Goal: Task Accomplishment & Management: Use online tool/utility

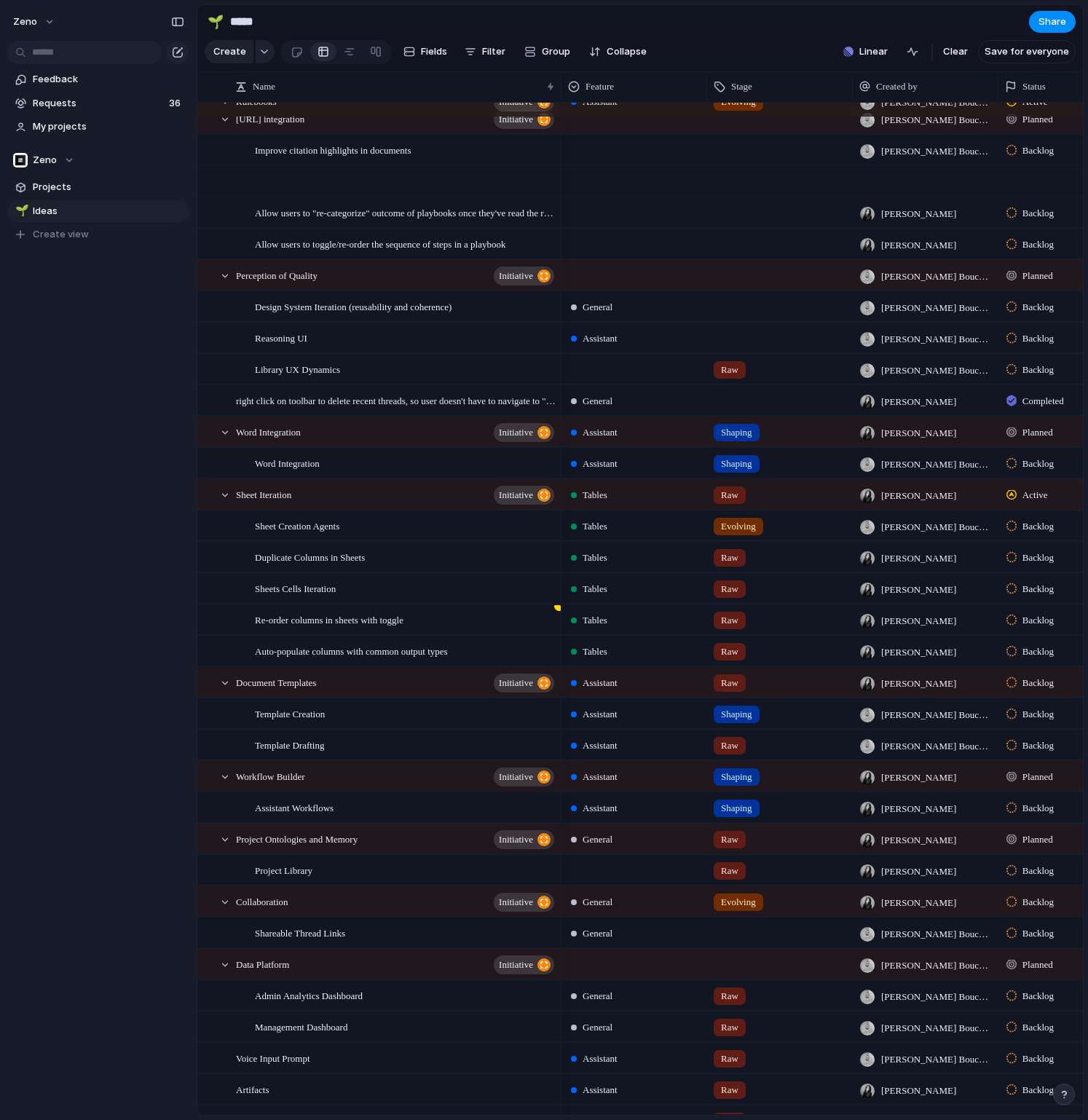
scroll to position [523, 0]
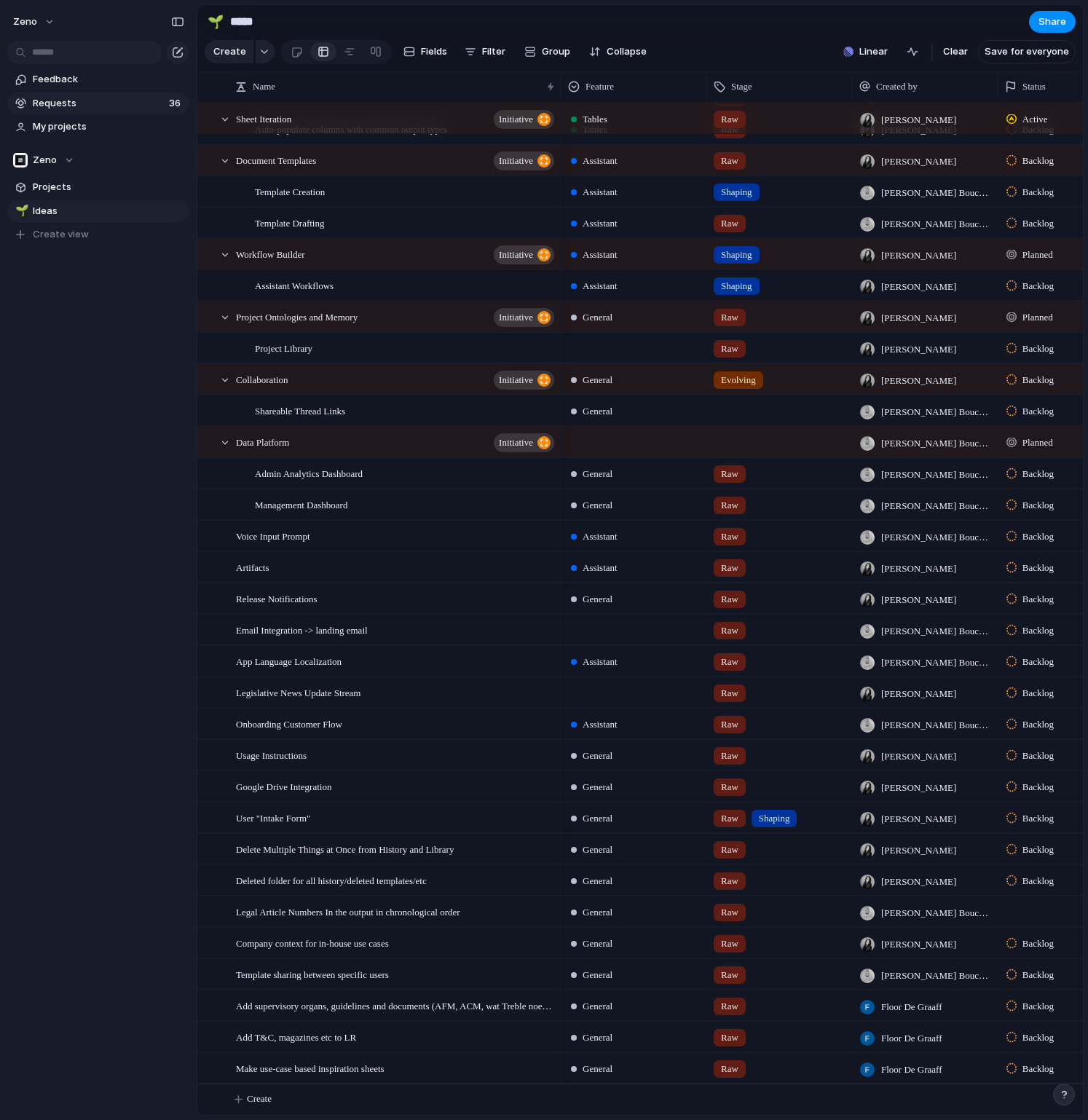
click at [42, 97] on span "Requests" at bounding box center [98, 104] width 132 height 15
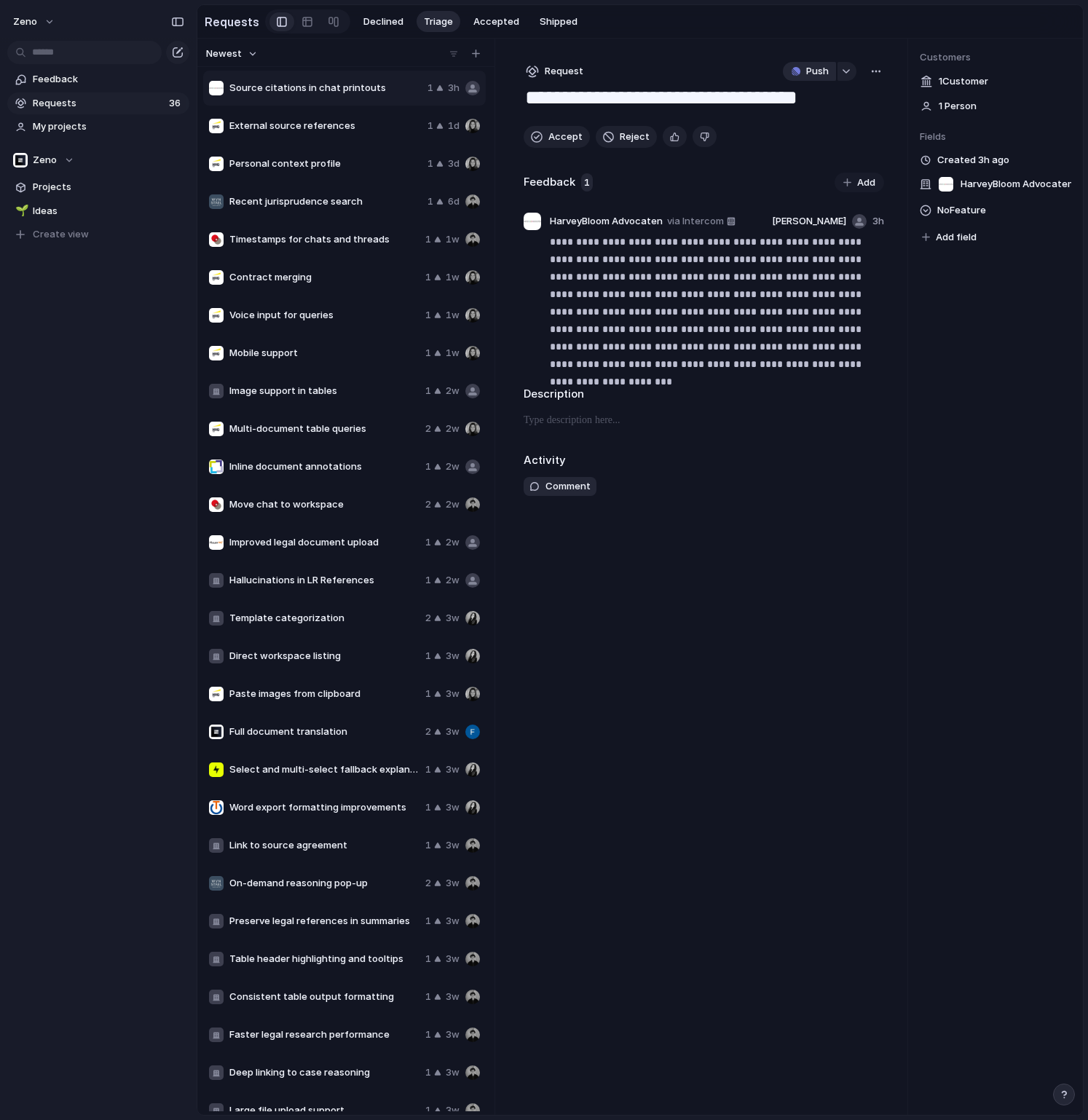
click at [805, 80] on button "Push" at bounding box center [809, 71] width 53 height 19
click at [550, 140] on div "Project Issue" at bounding box center [544, 560] width 1088 height 1120
click at [550, 140] on span "Accept" at bounding box center [565, 137] width 35 height 15
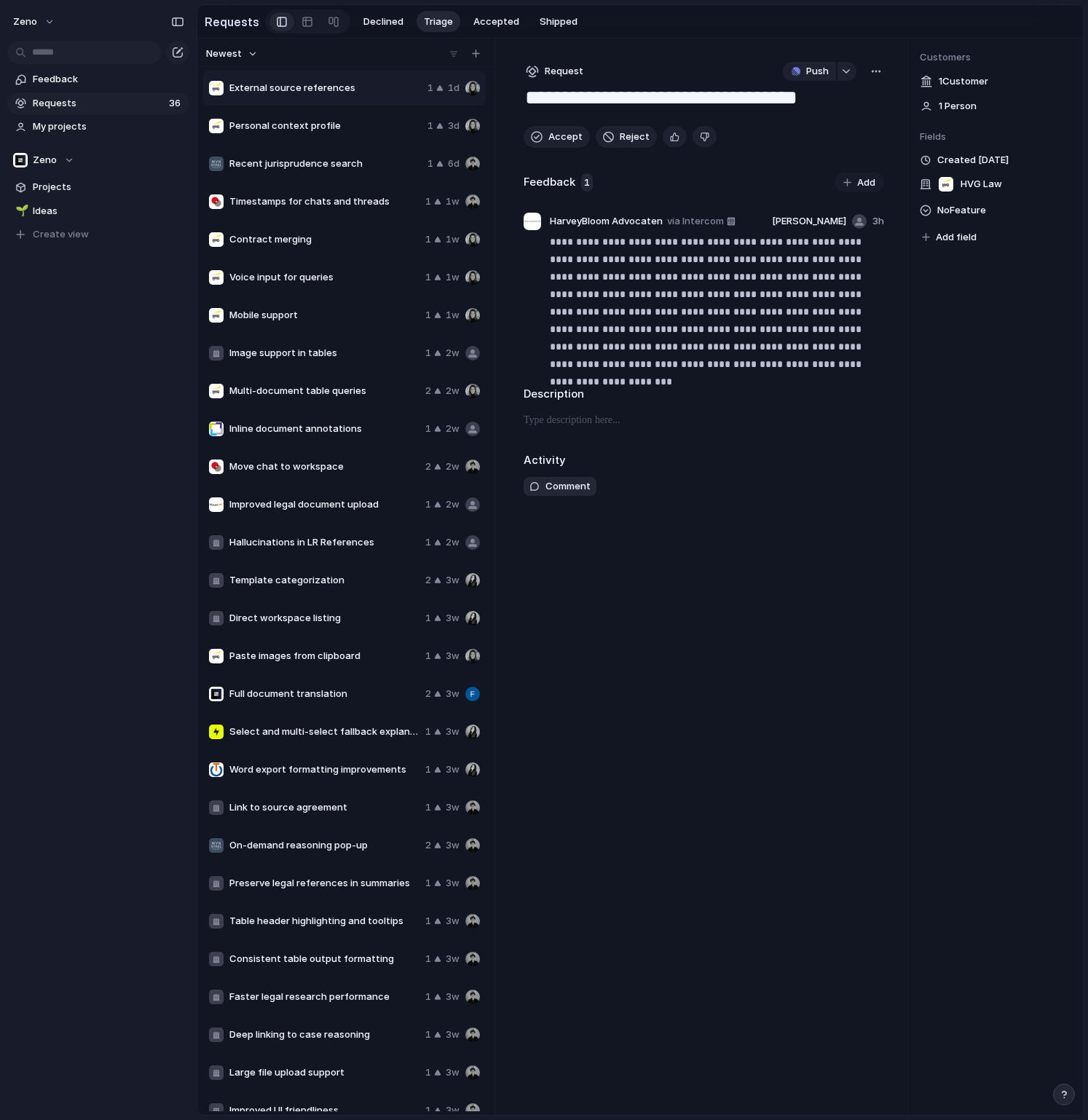
type textarea "**********"
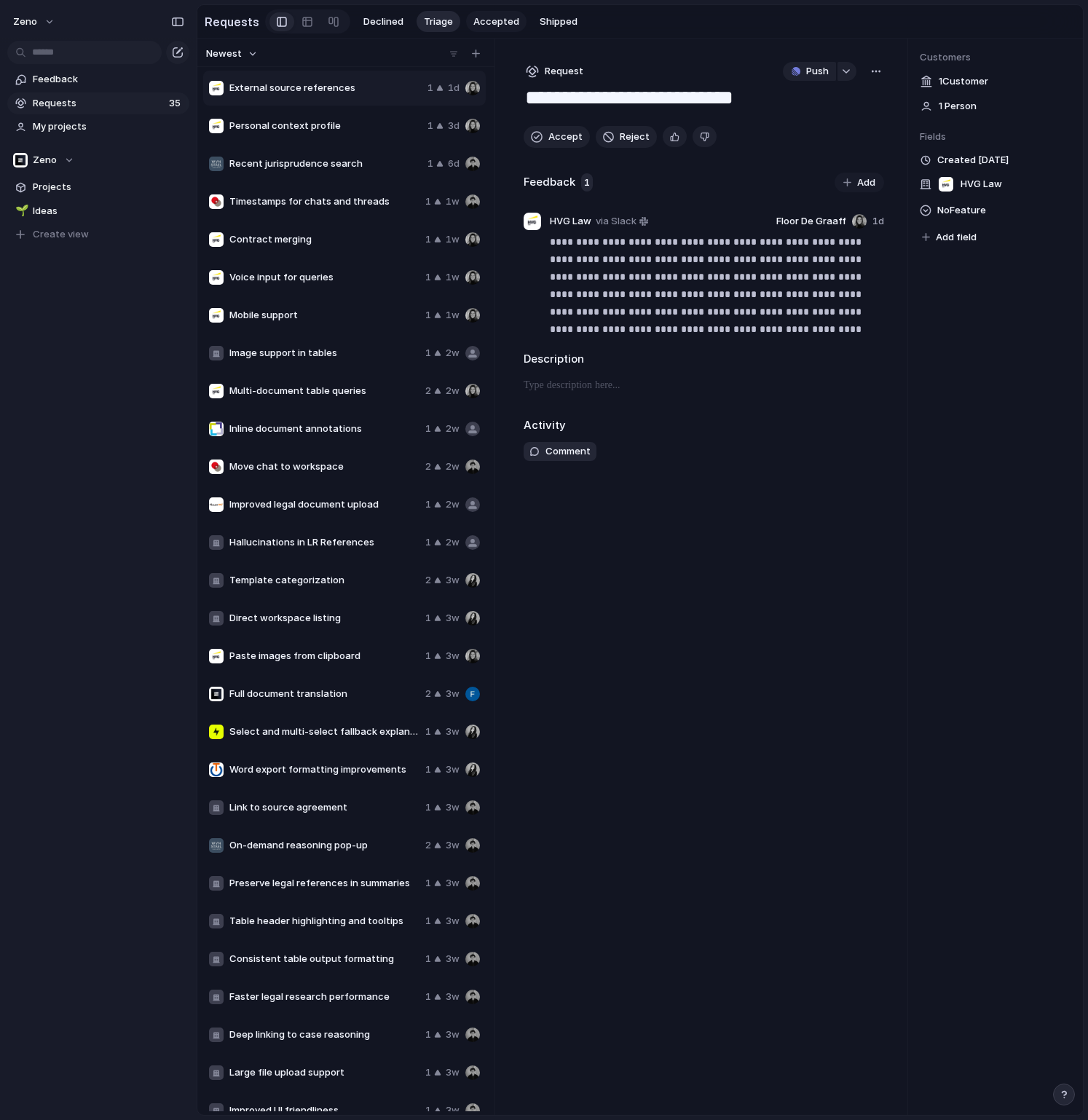
click at [481, 18] on span "Accepted" at bounding box center [495, 22] width 46 height 15
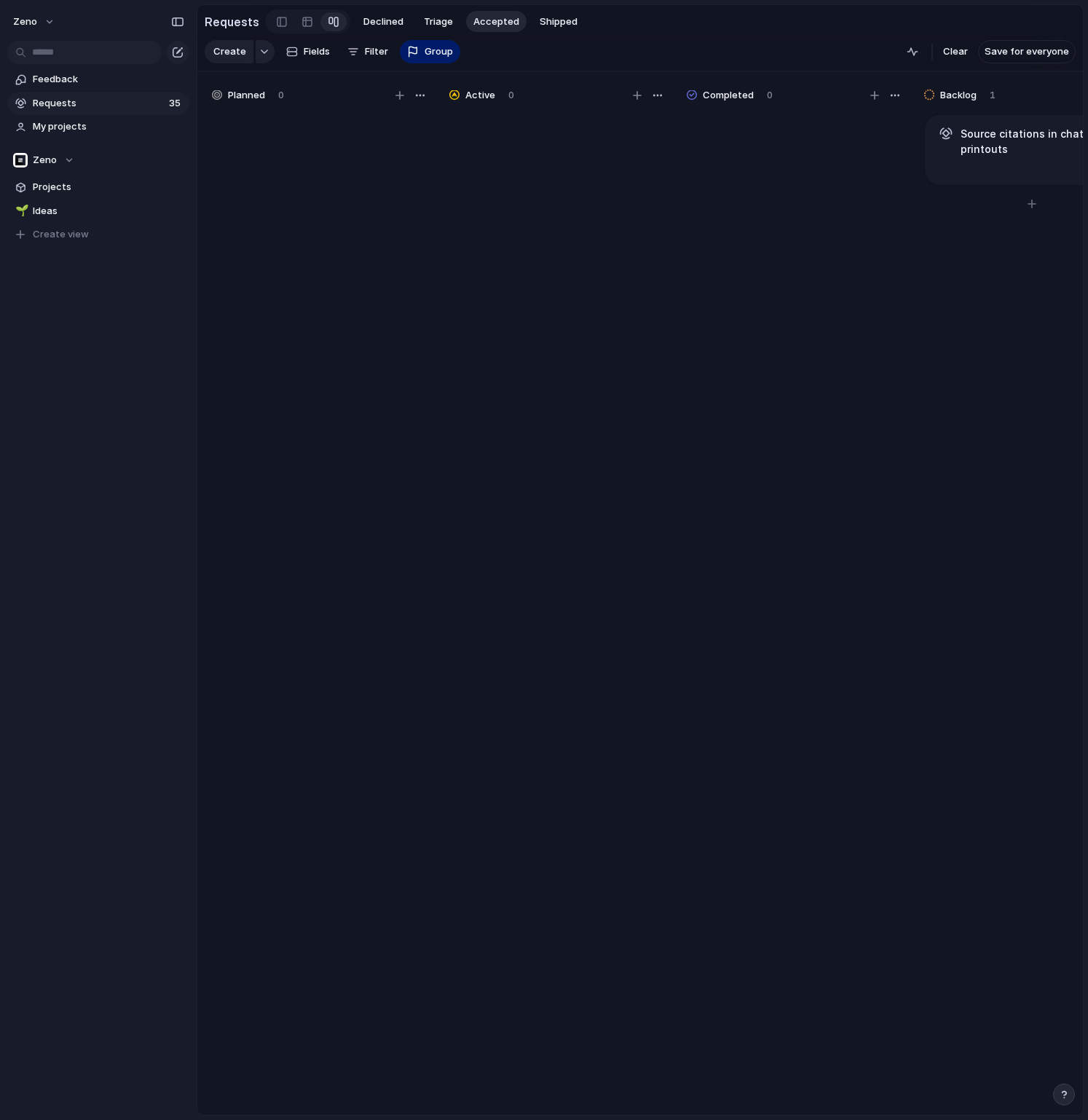
click at [992, 140] on h1 "Source citations in chat printouts" at bounding box center [1043, 141] width 166 height 31
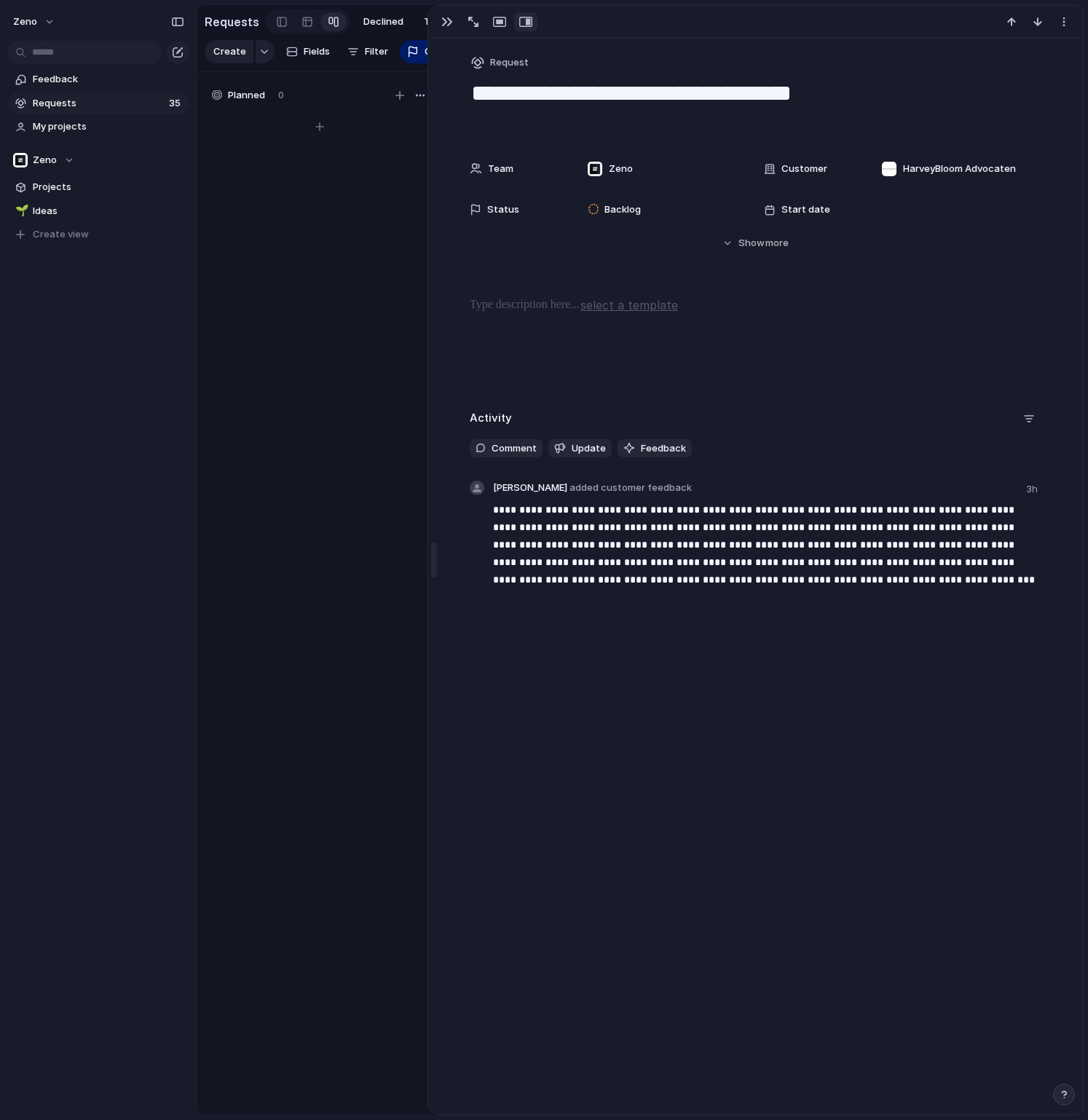
drag, startPoint x: 782, startPoint y: 255, endPoint x: 349, endPoint y: 260, distance: 433.0
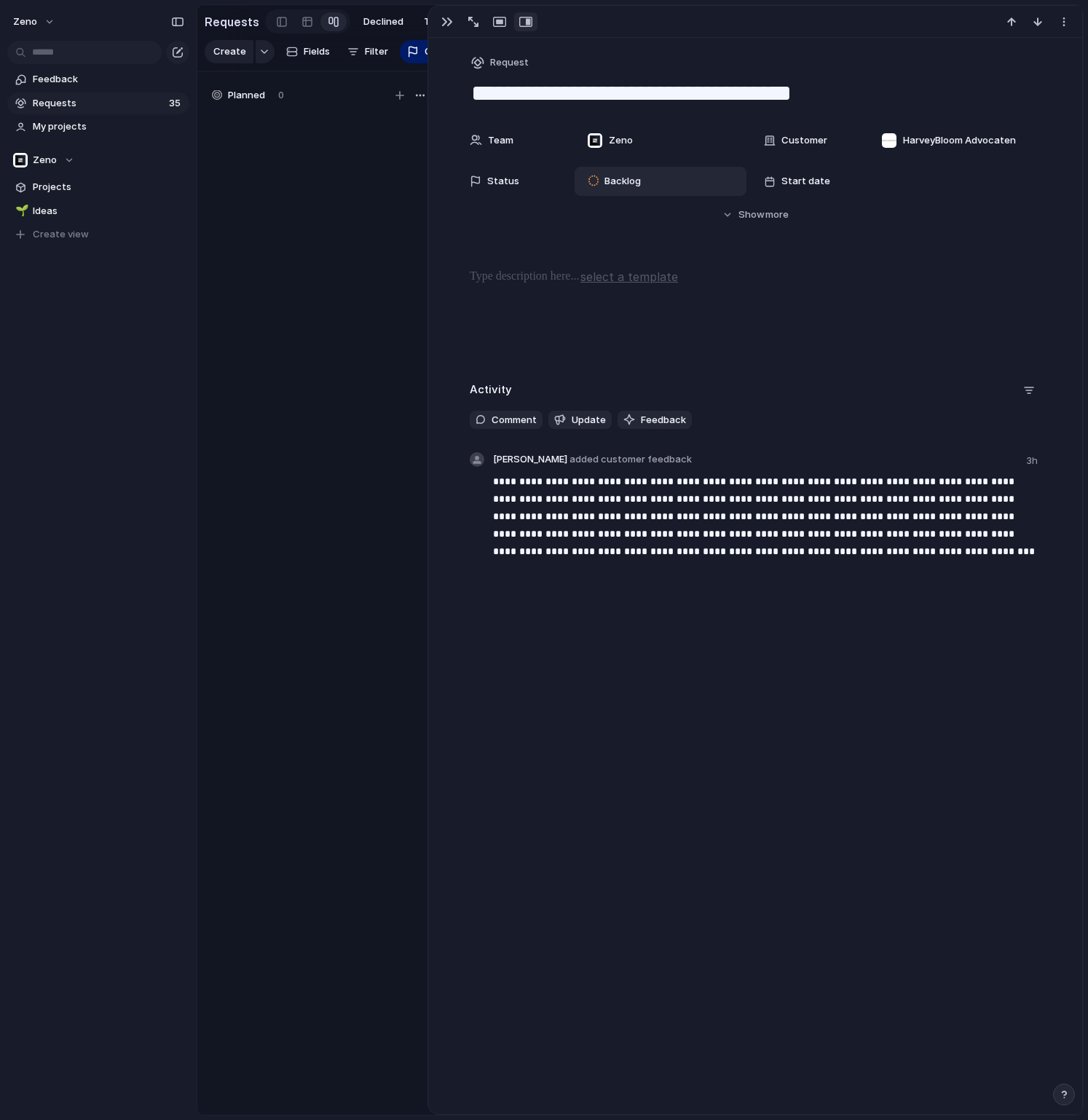
click at [630, 179] on span "Backlog" at bounding box center [622, 182] width 37 height 15
click at [629, 187] on div "Backlog Planned In Progress Completed Canceled" at bounding box center [544, 560] width 1088 height 1120
click at [609, 140] on span "Zeno" at bounding box center [621, 140] width 24 height 15
click at [608, 140] on div "Zeno" at bounding box center [544, 560] width 1088 height 1120
click at [767, 218] on span "more" at bounding box center [776, 215] width 23 height 15
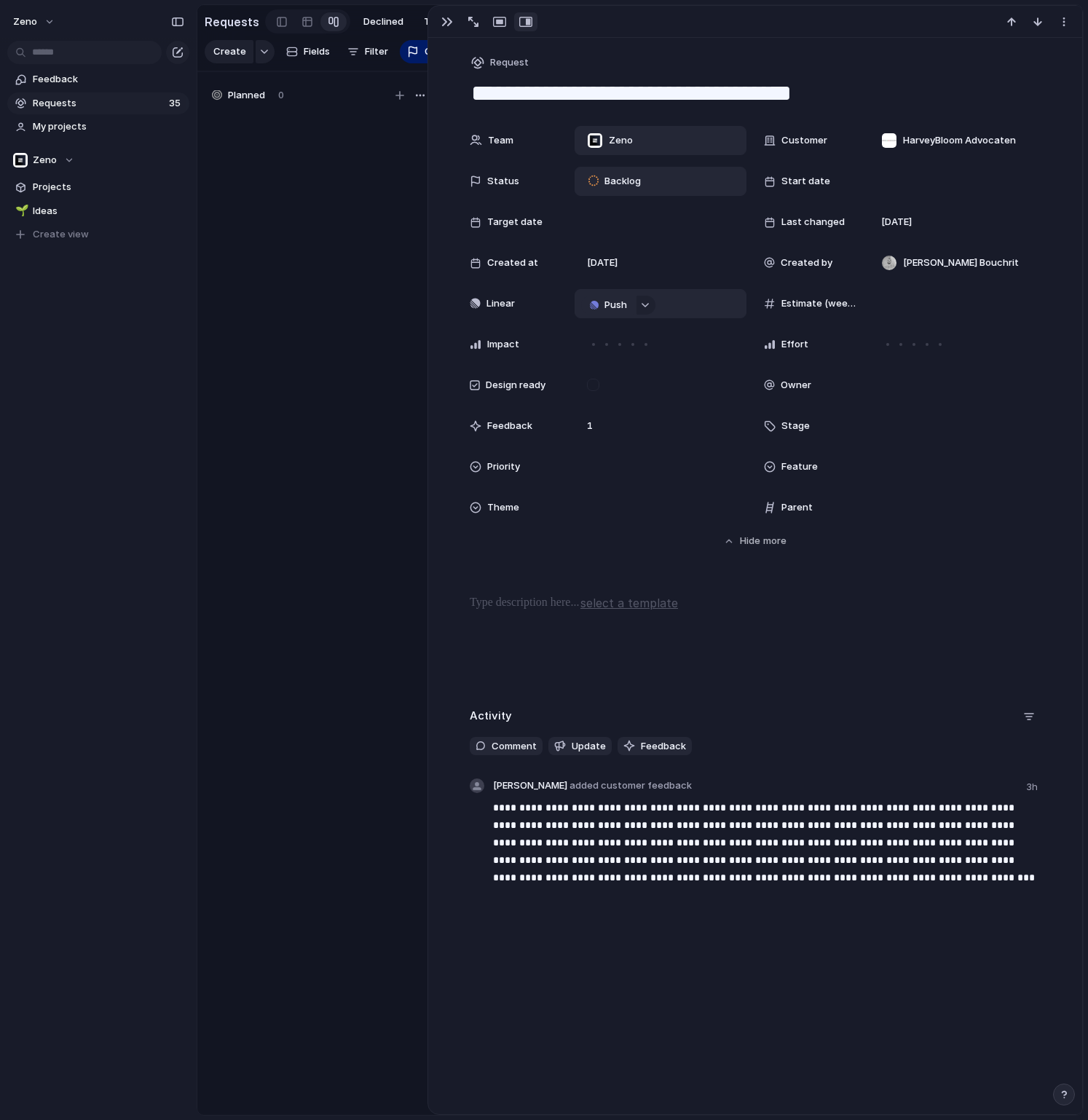
click at [591, 313] on button "Push" at bounding box center [607, 305] width 53 height 19
click at [591, 328] on span "Project" at bounding box center [591, 333] width 34 height 15
click at [606, 306] on div at bounding box center [602, 303] width 7 height 7
click at [607, 306] on div at bounding box center [659, 303] width 158 height 16
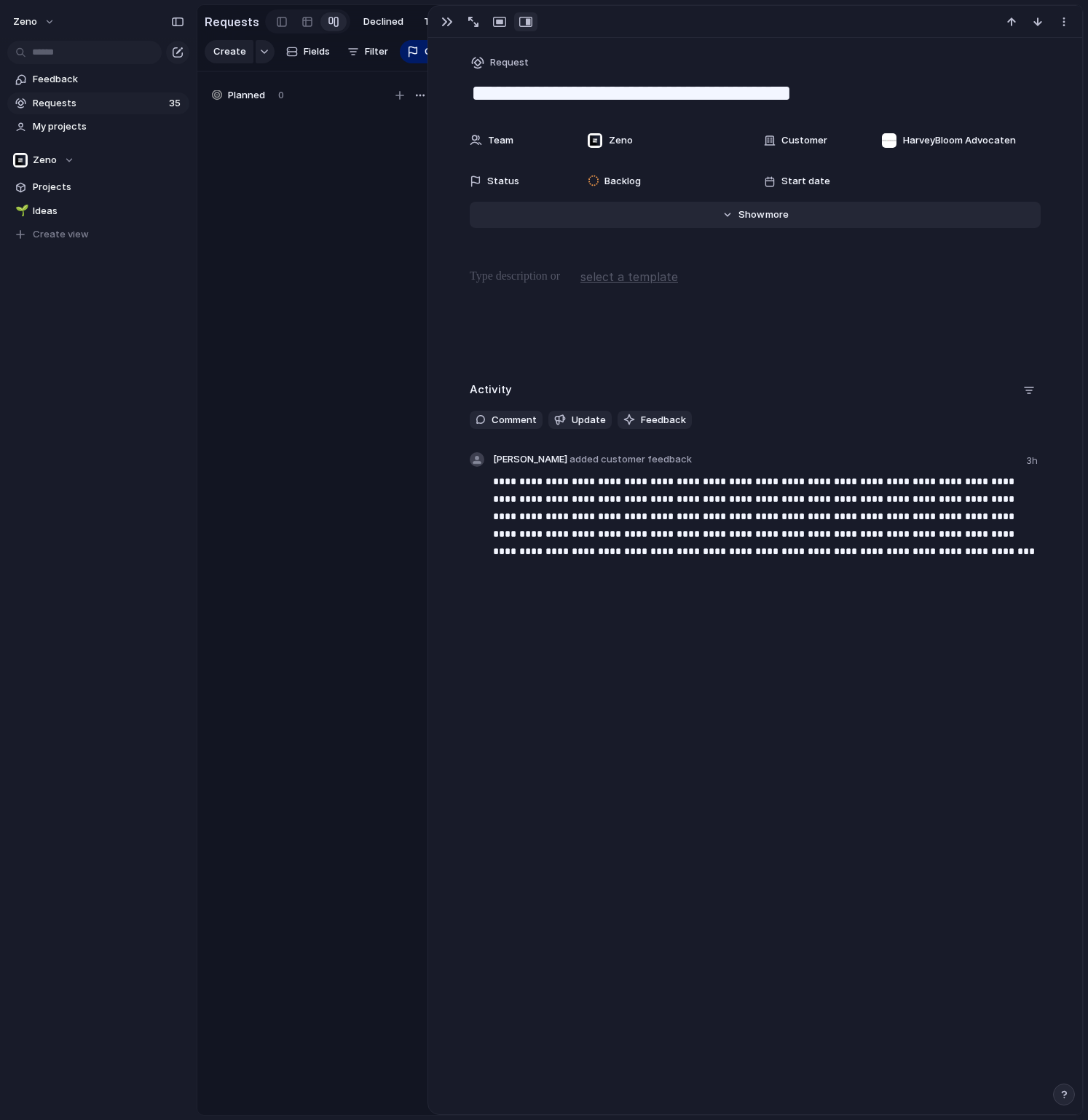
click at [744, 216] on span "Show" at bounding box center [751, 215] width 26 height 15
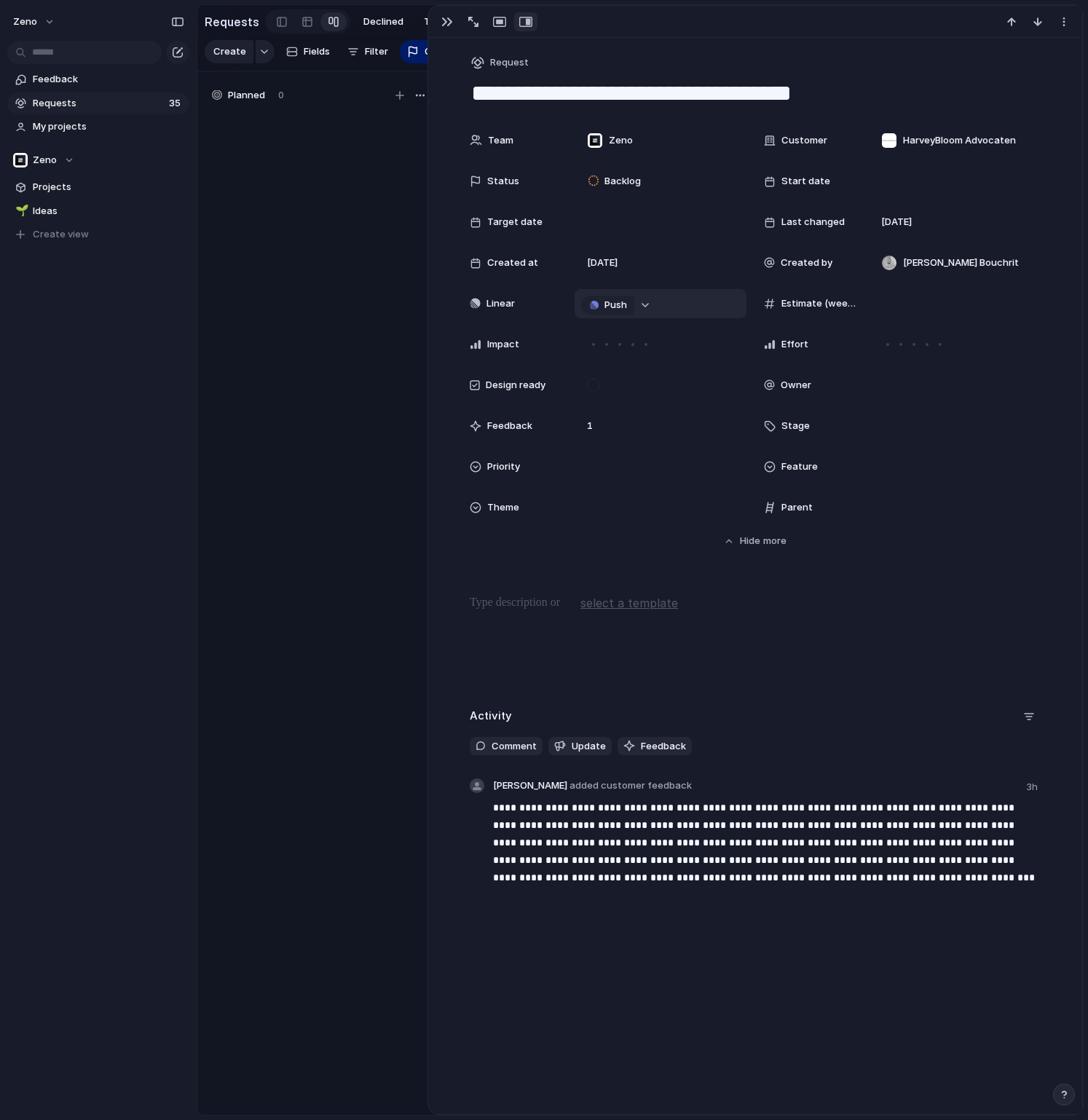
click at [646, 309] on button "button" at bounding box center [646, 305] width 19 height 19
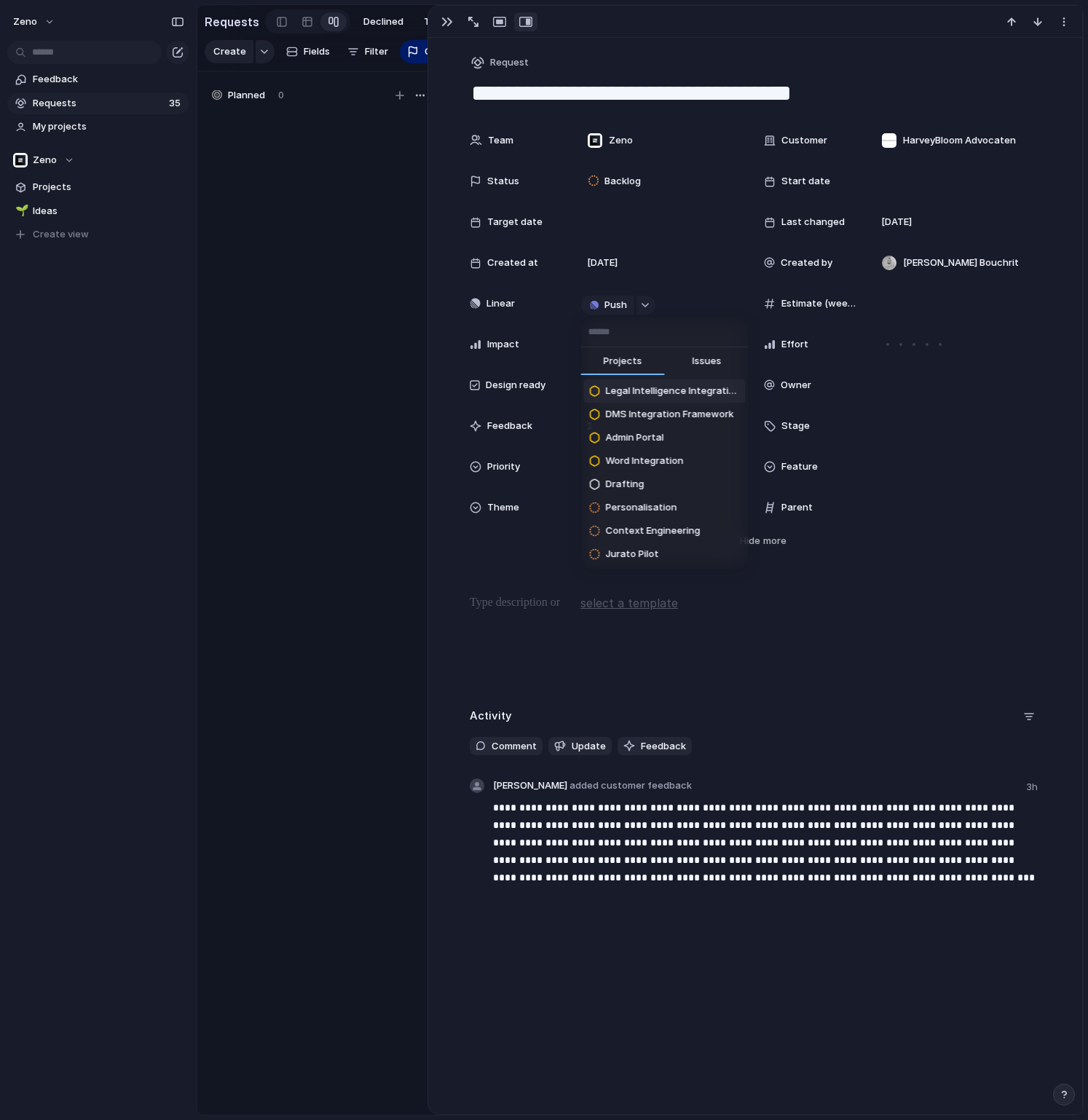
click at [718, 368] on button "Issues" at bounding box center [706, 361] width 83 height 29
click at [634, 361] on span "Projects" at bounding box center [623, 361] width 38 height 15
click at [702, 364] on span "Issues" at bounding box center [706, 361] width 29 height 15
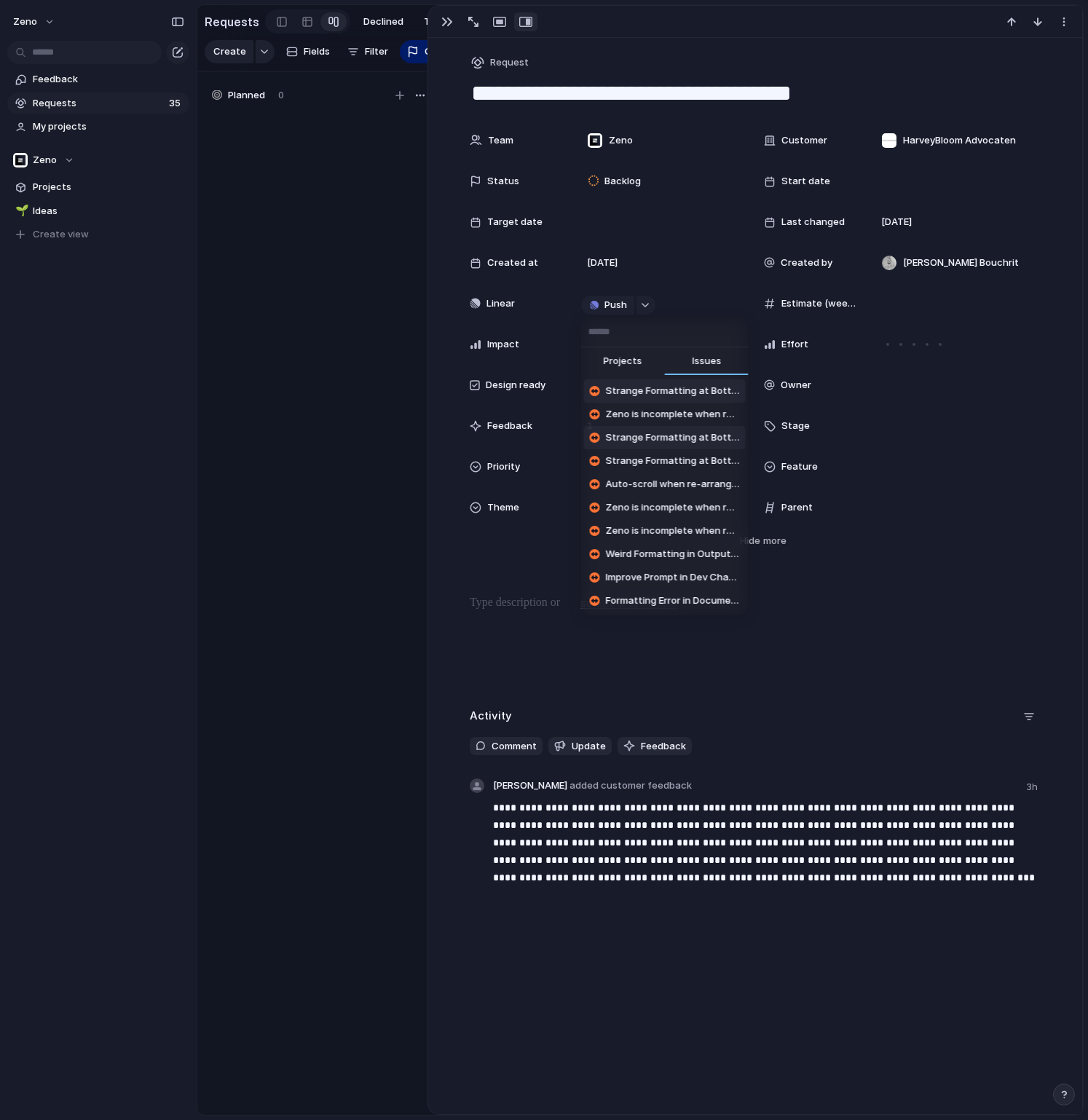
click at [604, 339] on input "text" at bounding box center [664, 332] width 168 height 29
click at [620, 361] on span "Projects" at bounding box center [623, 361] width 38 height 15
click at [538, 320] on div "Projects Issues Strange Formatting at Bottom of Rulebooks Output with }}} Zeno …" at bounding box center [544, 560] width 1088 height 1120
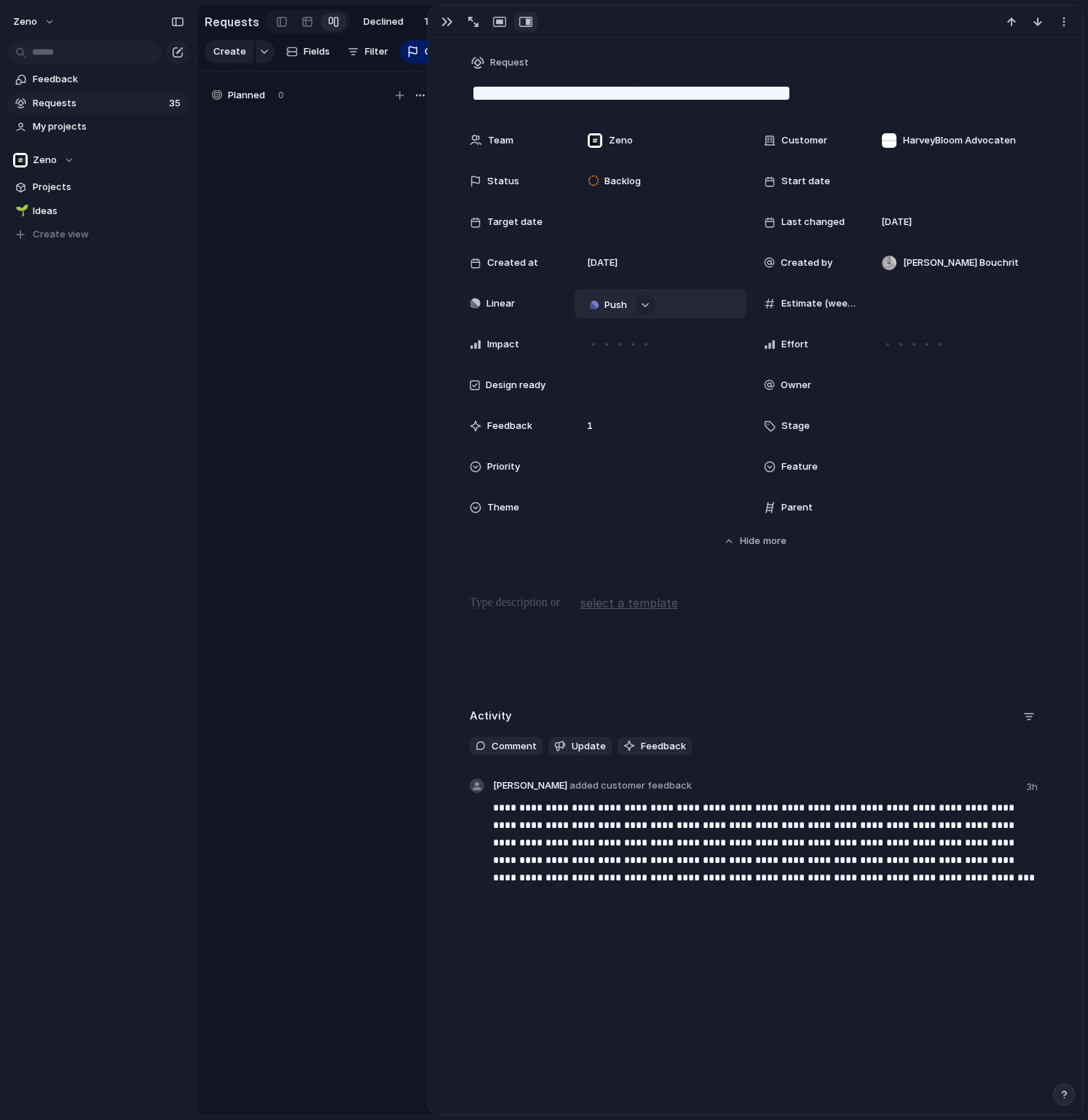
click at [616, 303] on span "Push" at bounding box center [615, 305] width 22 height 15
click at [532, 297] on div "Project Issue" at bounding box center [544, 560] width 1088 height 1120
click at [641, 304] on div "button" at bounding box center [644, 305] width 10 height 6
click at [936, 587] on div "Projects Issues Legal Intelligence Integration DMS Integration Framework Admin …" at bounding box center [544, 560] width 1088 height 1120
click at [603, 313] on button "Push" at bounding box center [607, 305] width 53 height 19
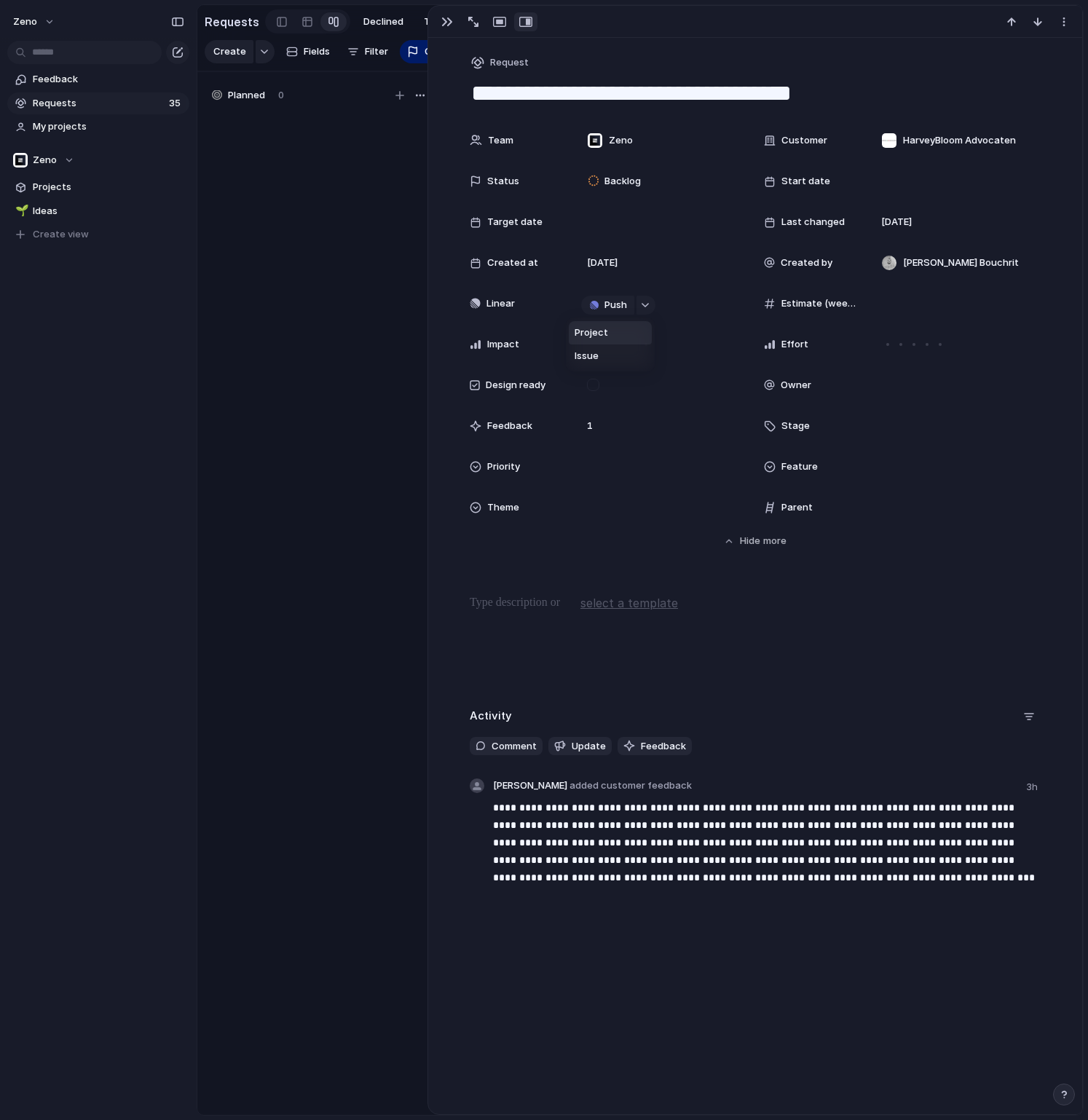
click at [646, 297] on div "Project Issue" at bounding box center [544, 560] width 1088 height 1120
click at [646, 313] on button "button" at bounding box center [646, 305] width 19 height 19
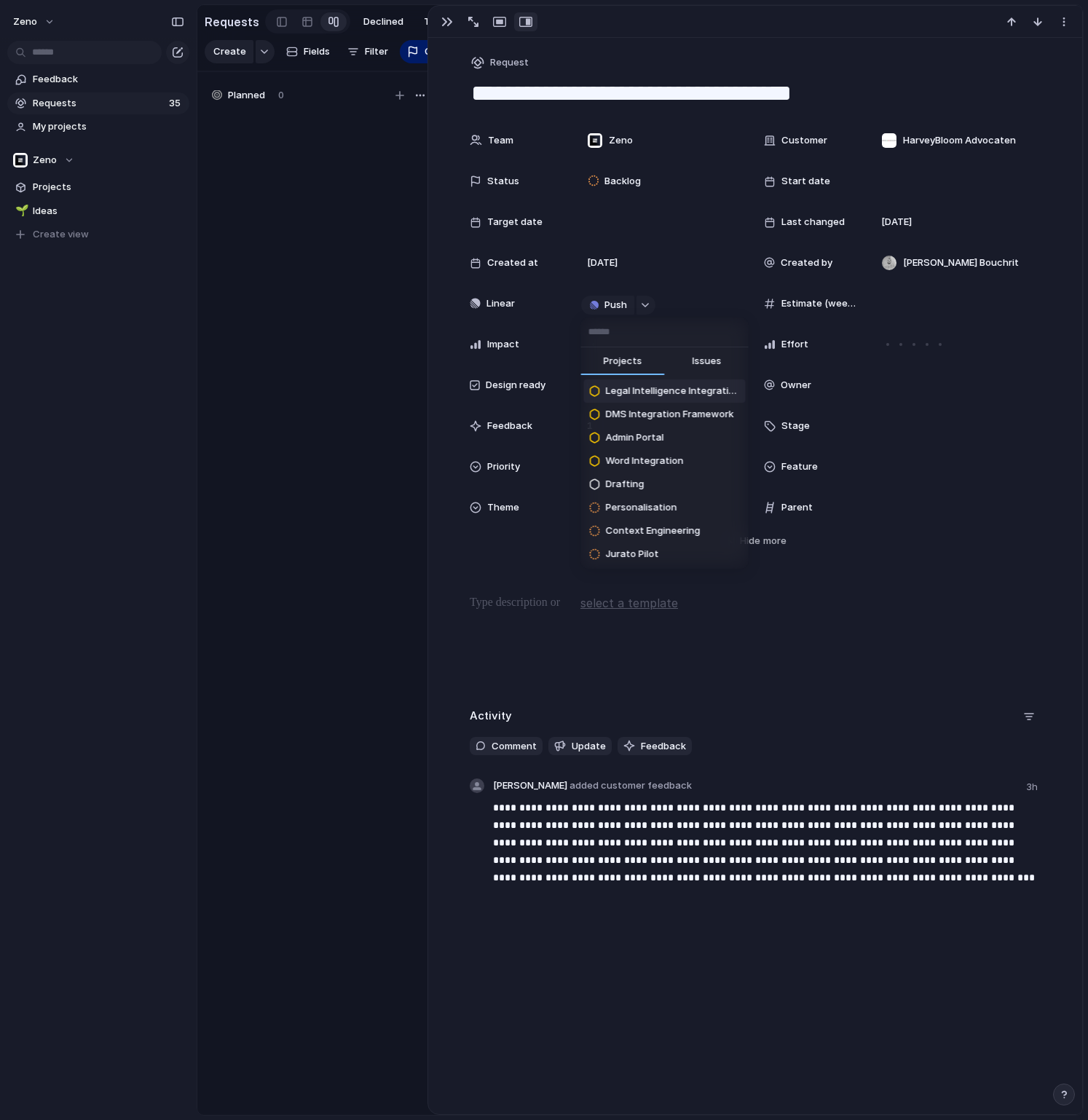
click at [698, 364] on span "Issues" at bounding box center [706, 361] width 29 height 15
click at [620, 344] on input "text" at bounding box center [664, 332] width 168 height 29
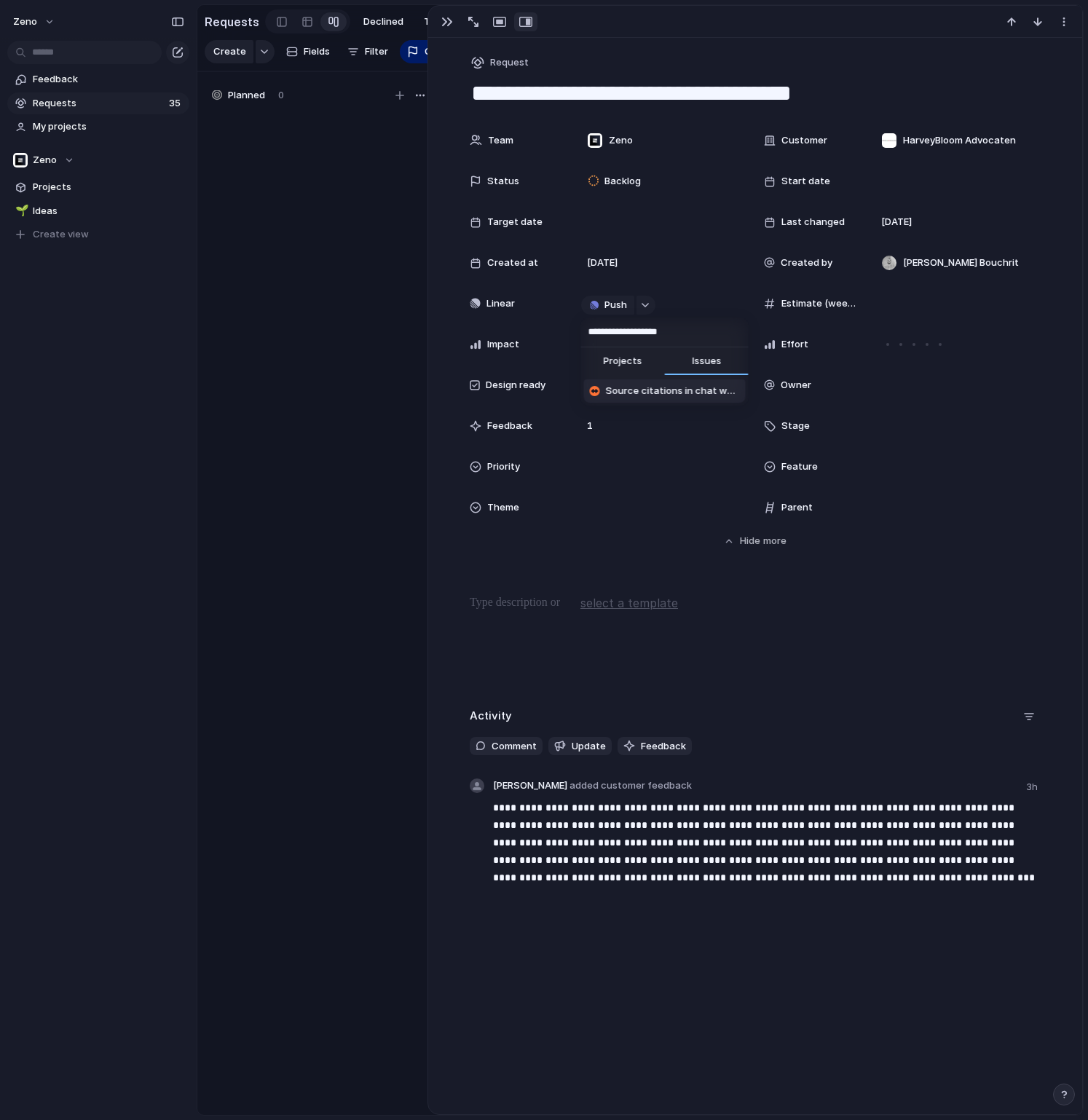
type input "**********"
click at [640, 391] on span "Source citations in chat word exports" at bounding box center [672, 391] width 134 height 15
click at [651, 307] on span "Open in Linear" at bounding box center [645, 303] width 64 height 15
click at [468, 16] on button "button" at bounding box center [473, 22] width 23 height 19
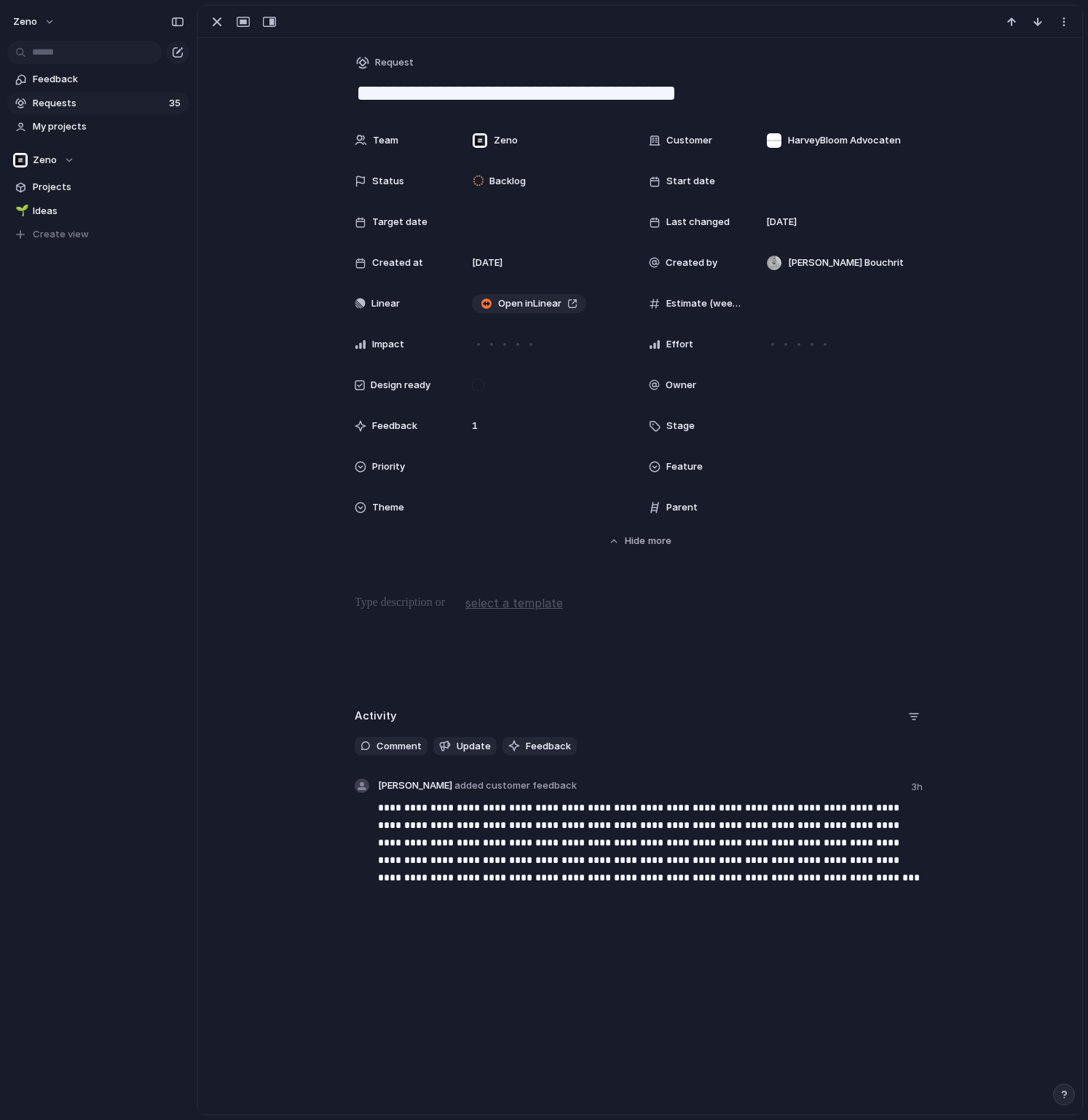
click at [107, 108] on span "Requests" at bounding box center [98, 104] width 132 height 15
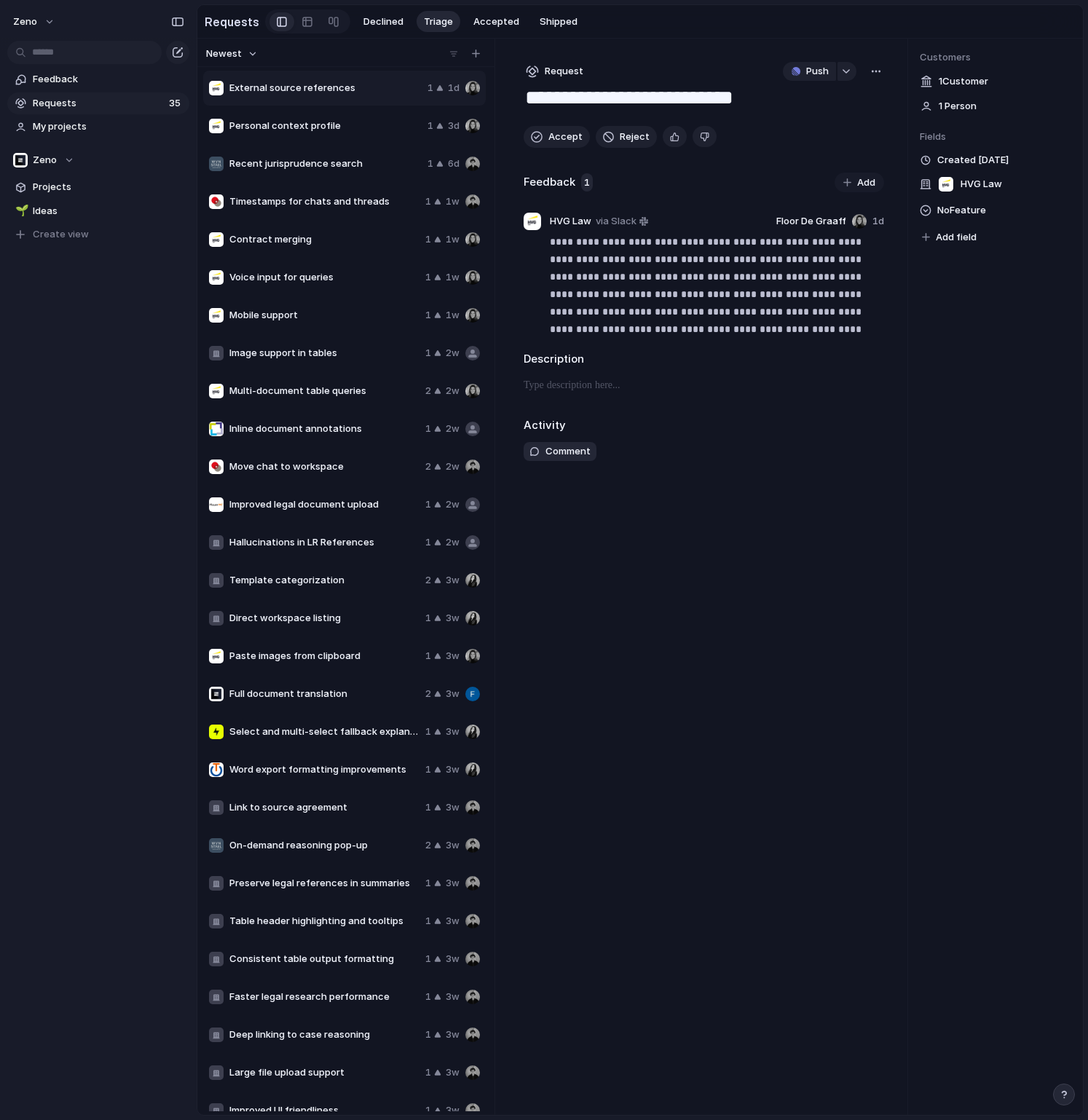
click at [317, 168] on span "Recent jurisprudence search" at bounding box center [325, 164] width 192 height 15
type textarea "**********"
